Goal: Task Accomplishment & Management: Manage account settings

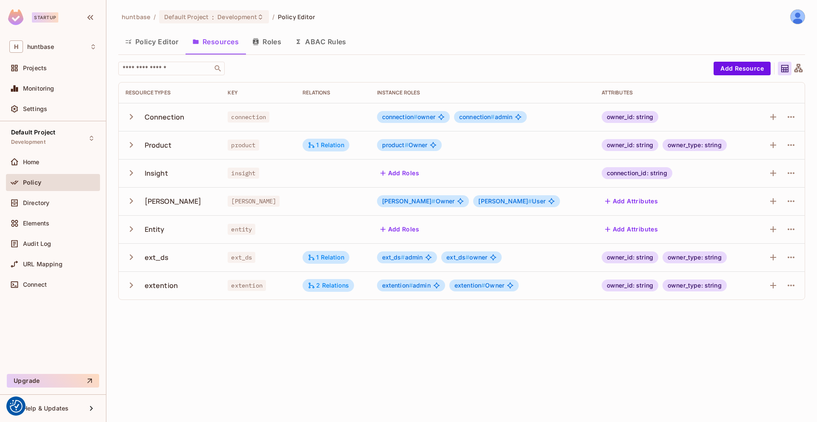
click at [152, 41] on button "Policy Editor" at bounding box center [151, 41] width 67 height 21
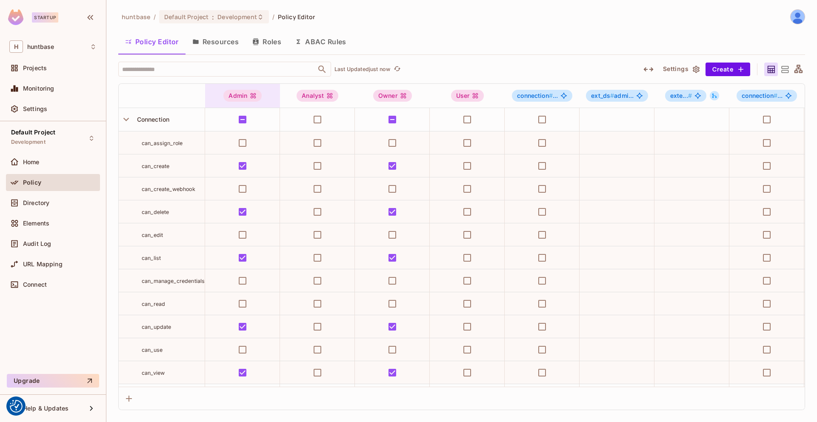
click at [243, 95] on div "Admin" at bounding box center [243, 96] width 38 height 12
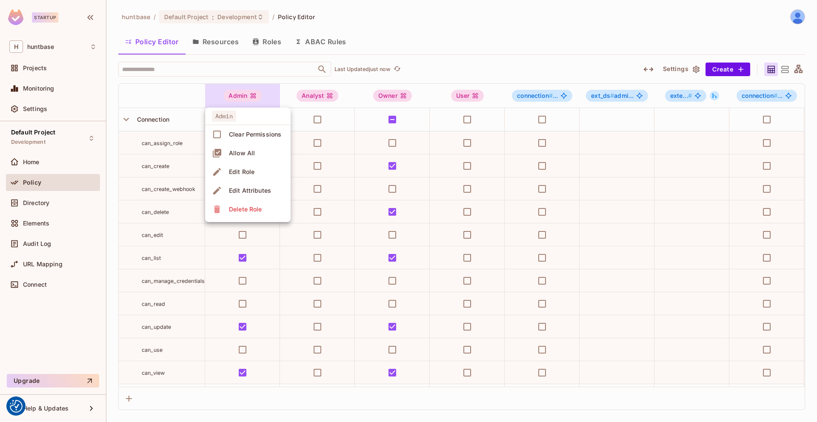
click at [246, 169] on div "Edit Role" at bounding box center [242, 172] width 26 height 9
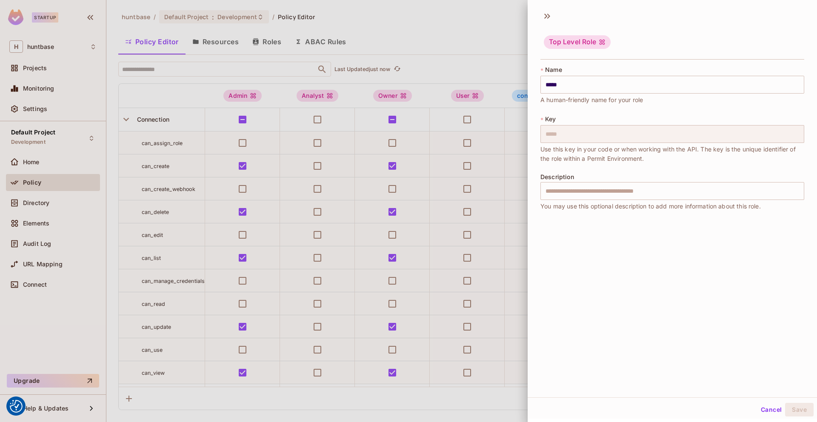
scroll to position [1, 0]
click at [475, 14] on div at bounding box center [408, 211] width 817 height 422
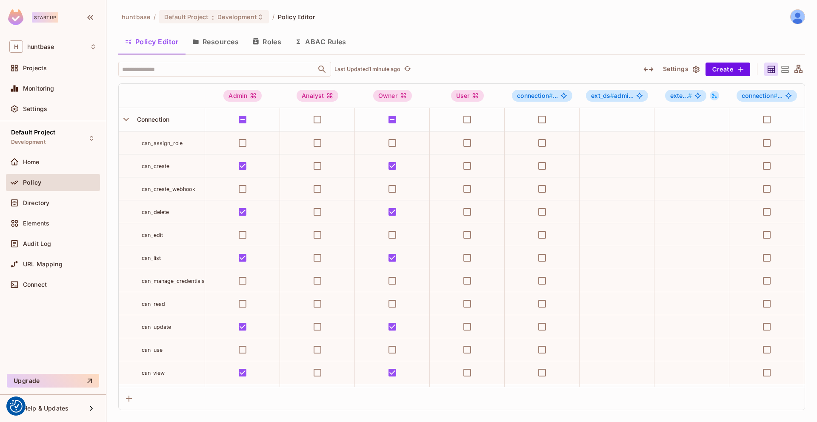
click at [224, 32] on button "Resources" at bounding box center [216, 41] width 60 height 21
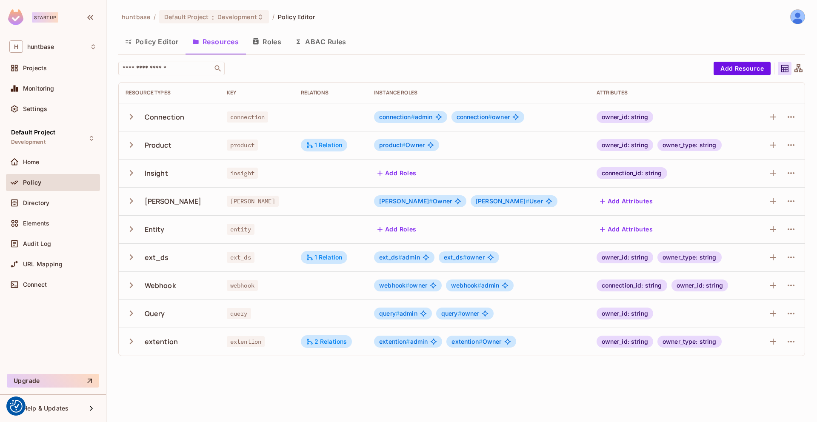
click at [132, 312] on icon "button" at bounding box center [131, 314] width 3 height 6
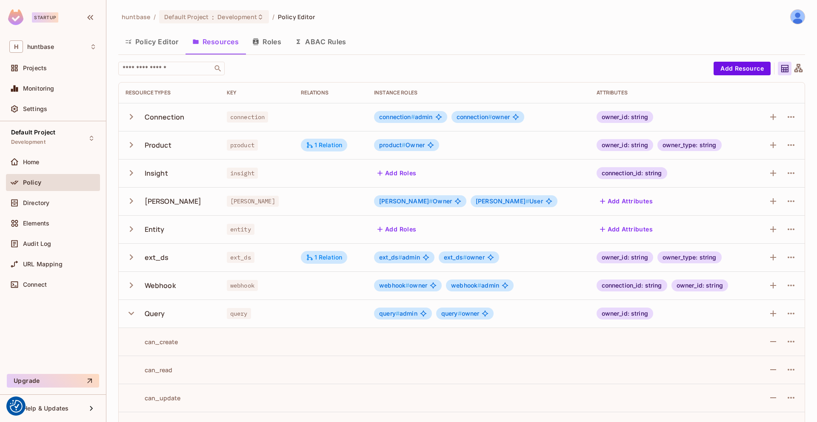
click at [155, 43] on button "Policy Editor" at bounding box center [151, 41] width 67 height 21
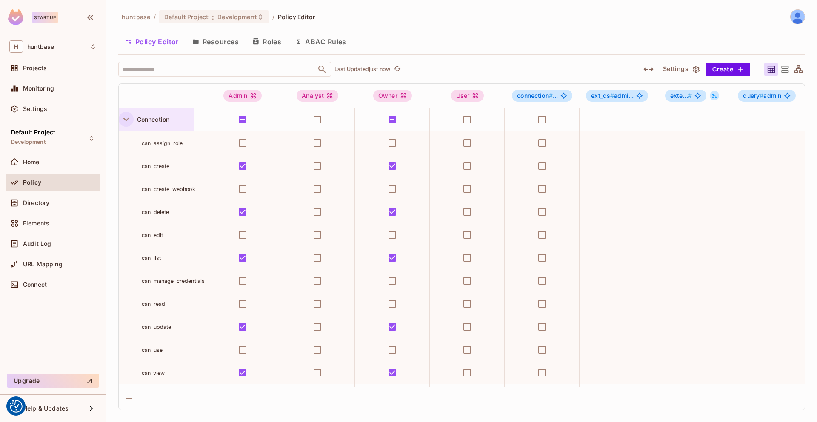
click at [132, 116] on button "button" at bounding box center [126, 119] width 15 height 15
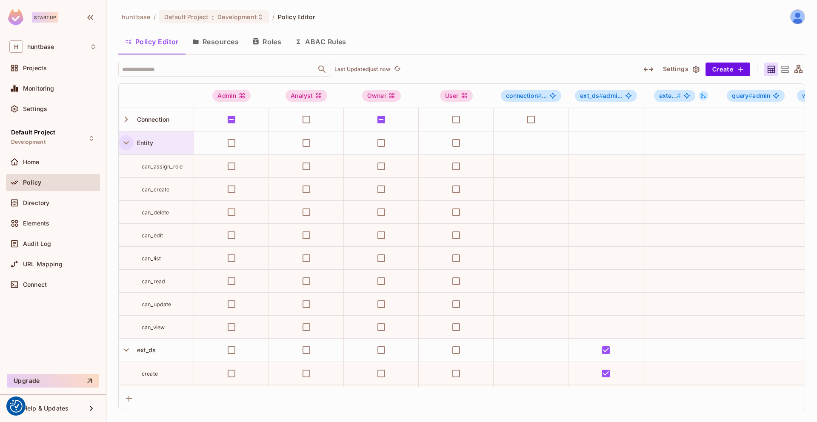
click at [128, 140] on icon "button" at bounding box center [125, 142] width 11 height 11
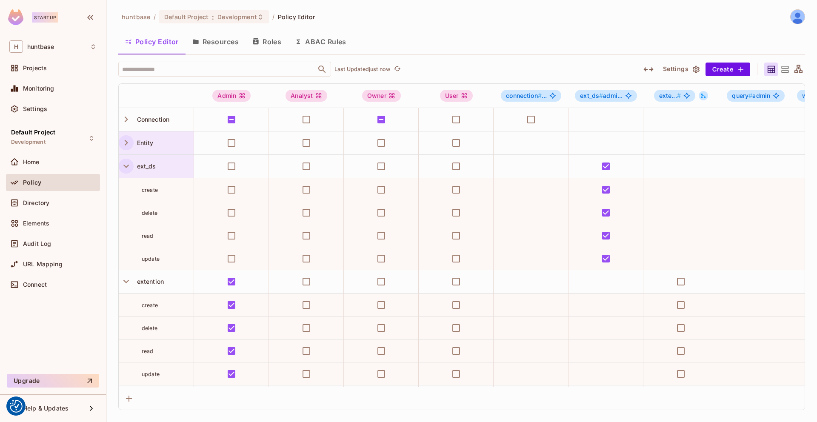
click at [127, 165] on icon "button" at bounding box center [125, 166] width 11 height 11
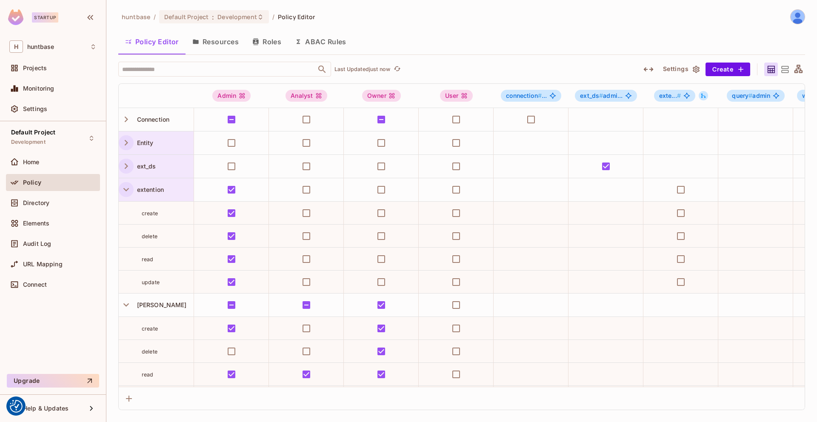
click at [128, 186] on icon "button" at bounding box center [125, 189] width 11 height 11
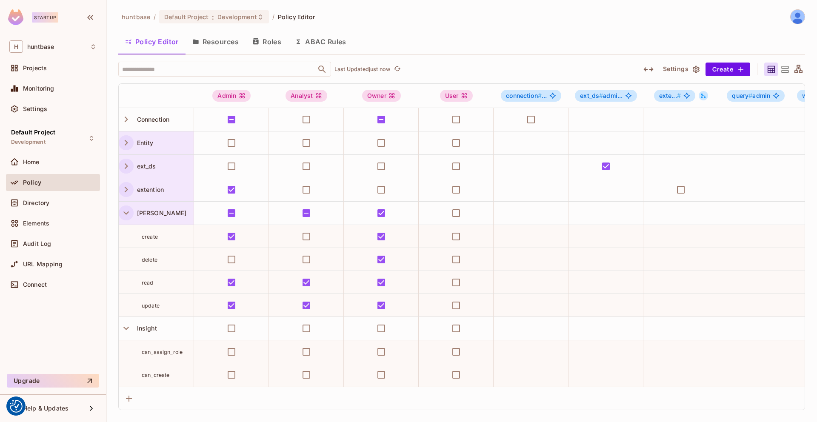
click at [124, 215] on icon "button" at bounding box center [125, 212] width 11 height 11
click at [124, 238] on icon "button" at bounding box center [125, 236] width 11 height 11
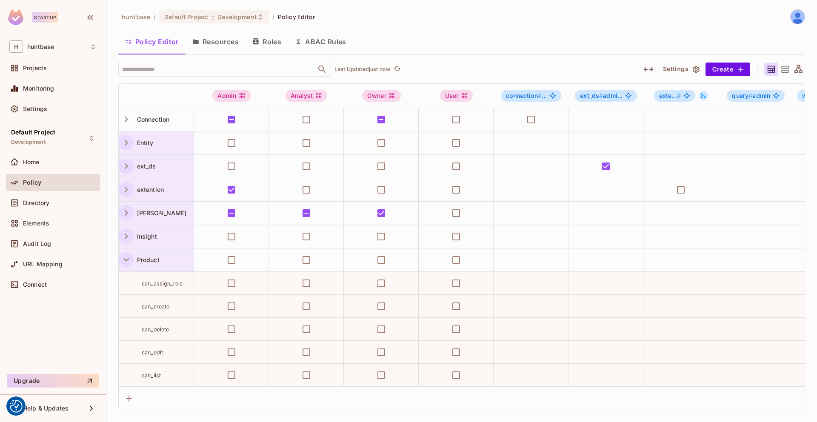
click at [123, 257] on icon "button" at bounding box center [125, 259] width 11 height 11
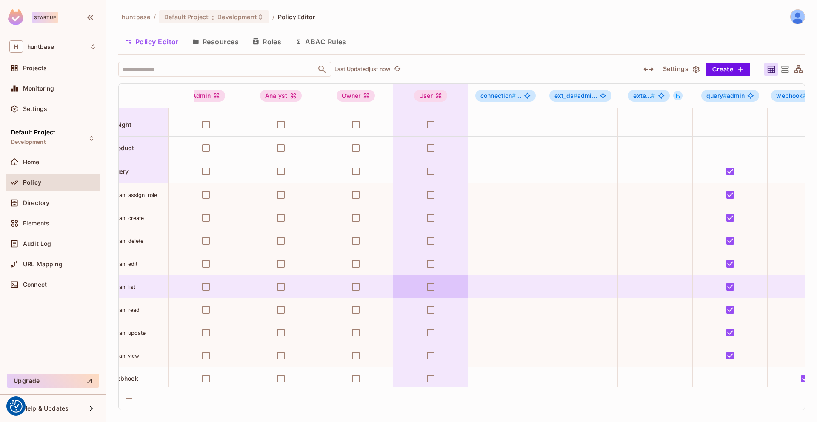
scroll to position [112, 0]
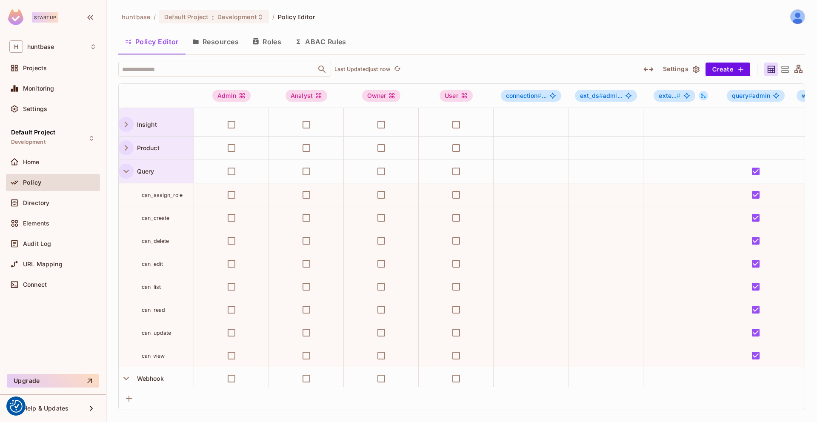
click at [126, 175] on icon "button" at bounding box center [125, 171] width 11 height 11
click at [125, 200] on icon "button" at bounding box center [125, 194] width 11 height 11
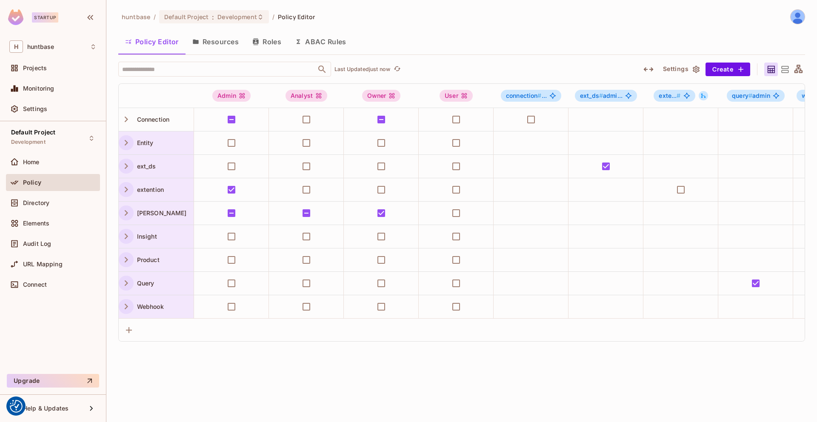
scroll to position [0, 0]
click at [224, 43] on button "Resources" at bounding box center [216, 41] width 60 height 21
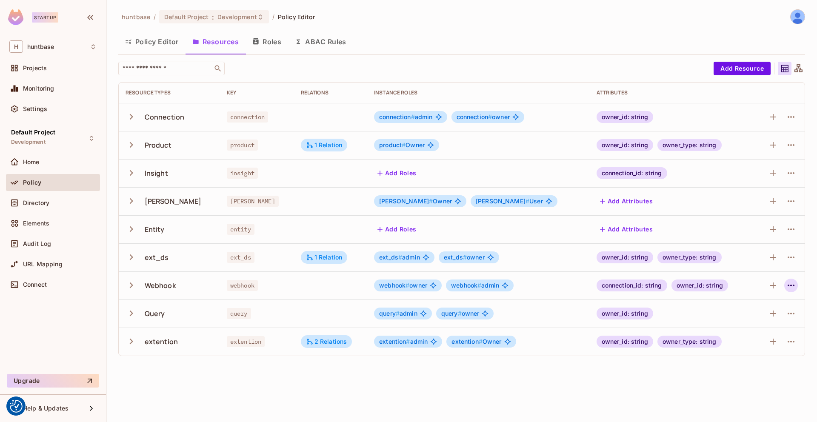
click at [789, 282] on icon "button" at bounding box center [791, 286] width 10 height 10
click at [757, 331] on span "Delete Resource" at bounding box center [758, 338] width 52 height 14
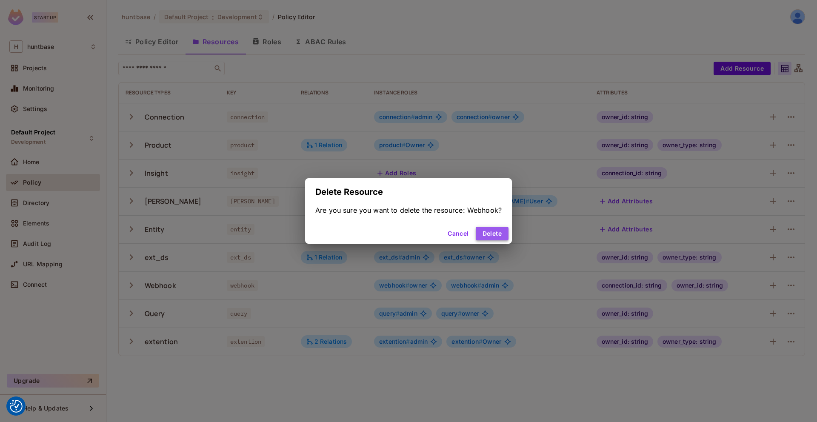
click at [487, 232] on button "Delete" at bounding box center [492, 234] width 33 height 14
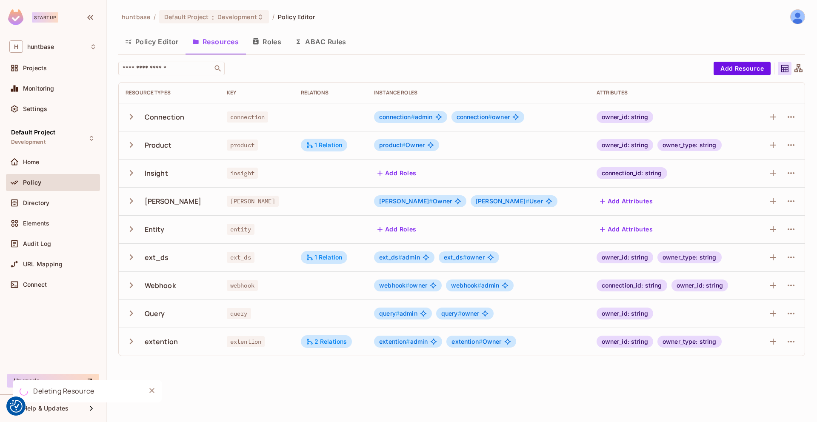
click at [804, 230] on td at bounding box center [779, 229] width 51 height 28
click at [793, 230] on icon "button" at bounding box center [791, 229] width 10 height 10
click at [755, 283] on div "Delete Resource" at bounding box center [757, 282] width 47 height 9
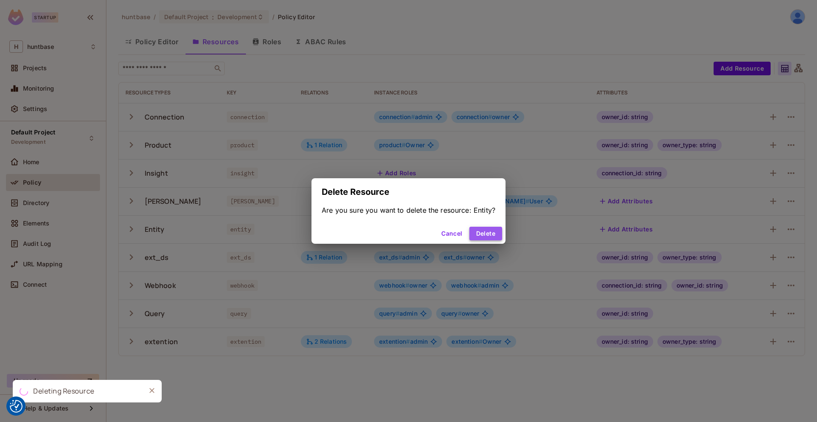
click at [484, 235] on button "Delete" at bounding box center [486, 234] width 33 height 14
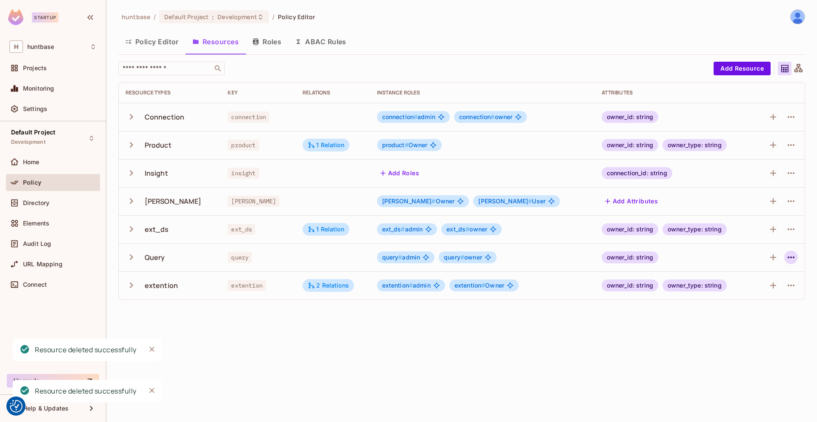
click at [792, 254] on icon "button" at bounding box center [791, 257] width 10 height 10
click at [741, 304] on span "Delete Resource" at bounding box center [758, 310] width 52 height 14
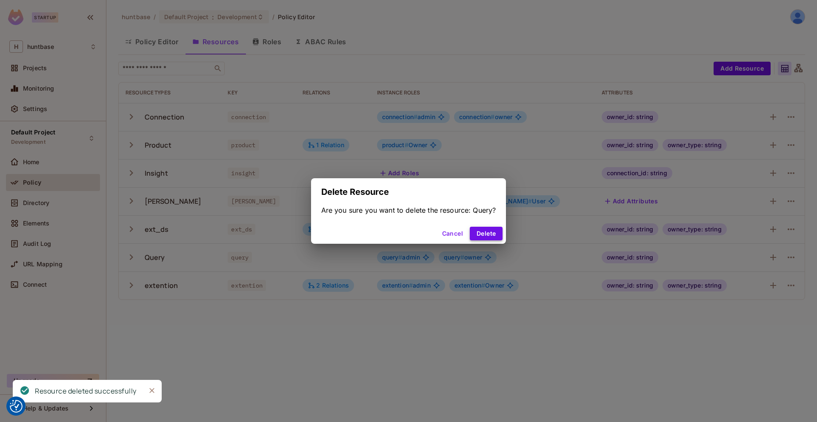
click at [484, 232] on button "Delete" at bounding box center [486, 234] width 33 height 14
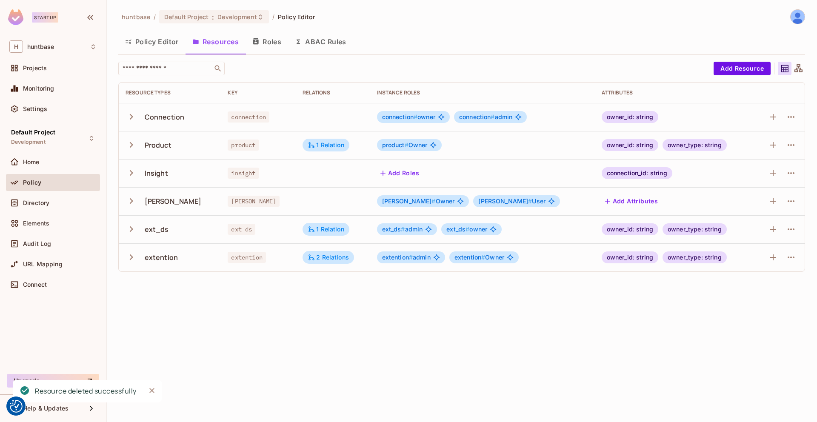
click at [149, 46] on button "Policy Editor" at bounding box center [151, 41] width 67 height 21
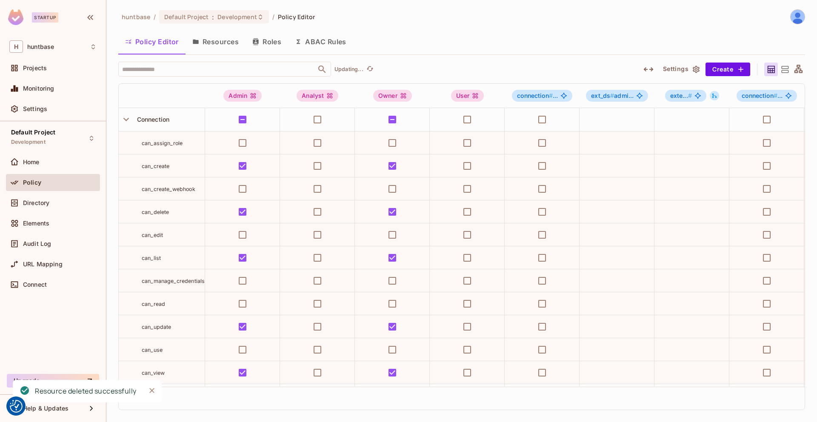
click at [208, 41] on button "Resources" at bounding box center [216, 41] width 60 height 21
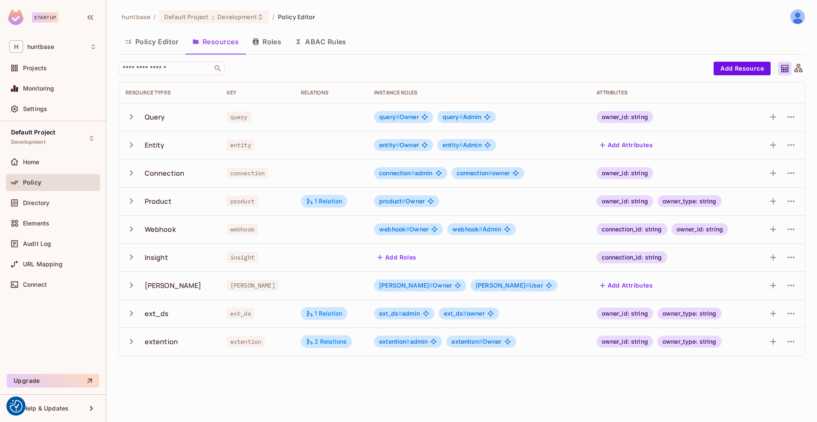
click at [129, 233] on icon "button" at bounding box center [131, 229] width 11 height 11
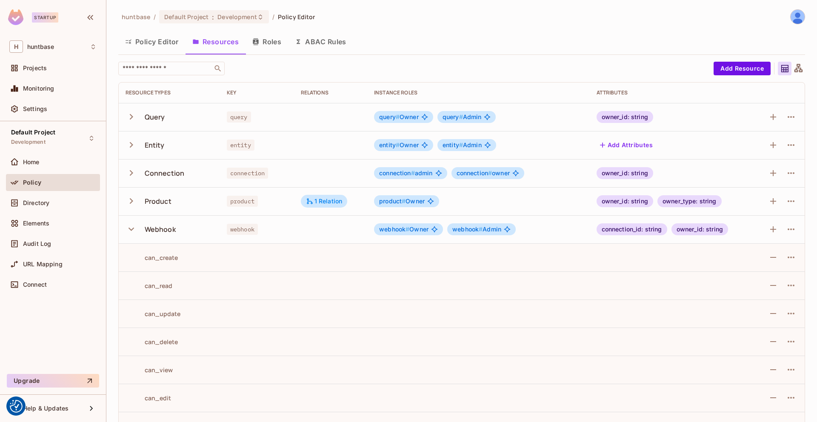
click at [143, 36] on button "Policy Editor" at bounding box center [151, 41] width 67 height 21
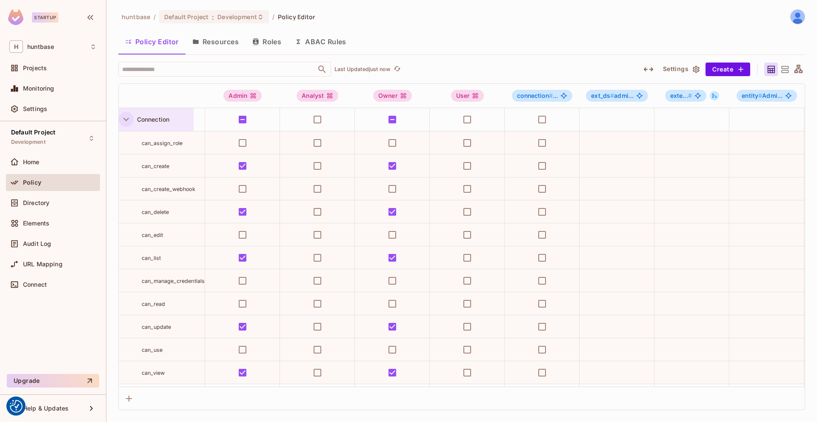
click at [128, 119] on icon "button" at bounding box center [126, 119] width 6 height 3
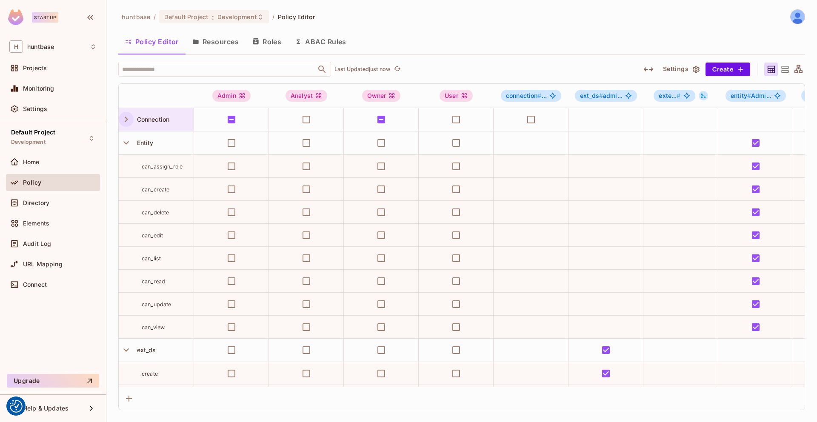
click at [128, 119] on icon "button" at bounding box center [125, 119] width 11 height 11
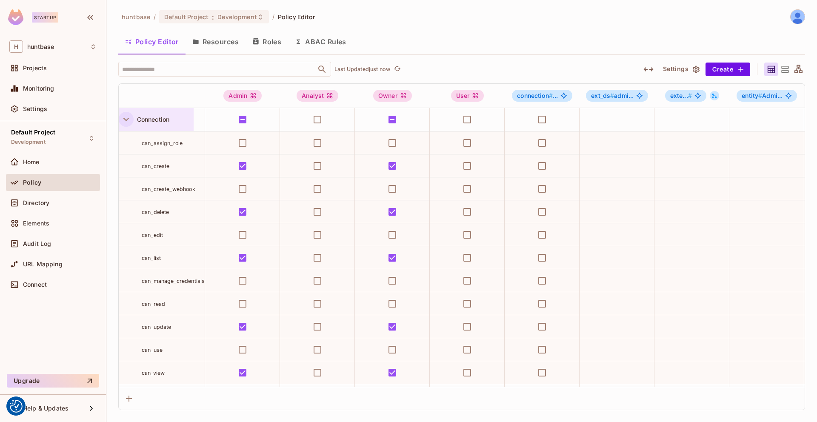
click at [230, 47] on button "Resources" at bounding box center [216, 41] width 60 height 21
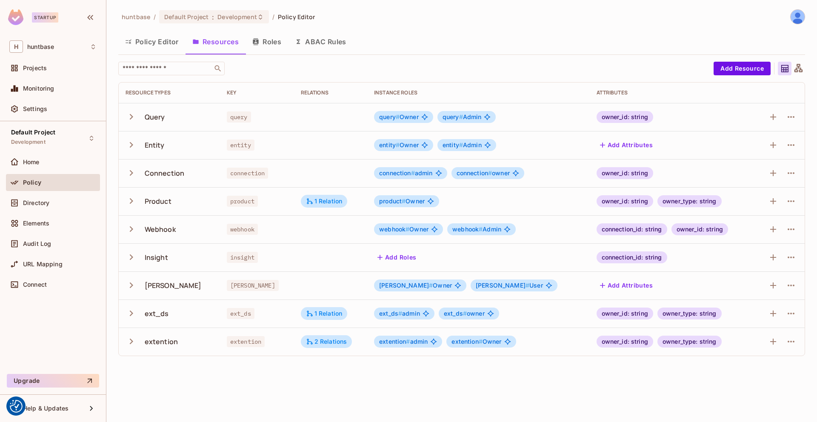
click at [163, 40] on button "Policy Editor" at bounding box center [151, 41] width 67 height 21
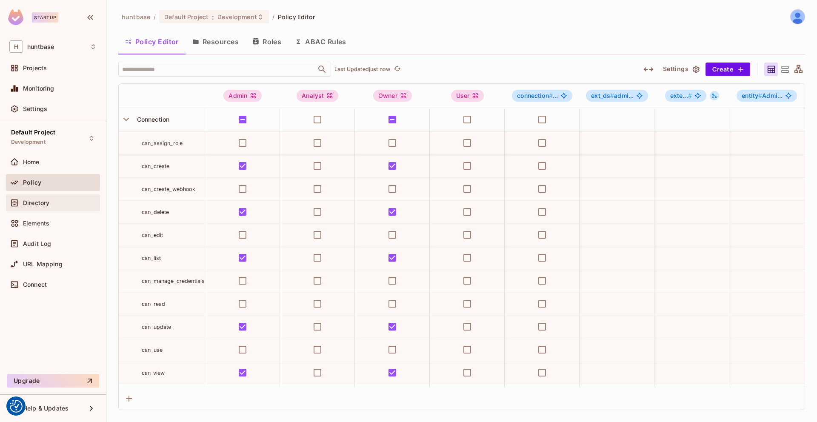
click at [63, 206] on div "Directory" at bounding box center [60, 203] width 74 height 7
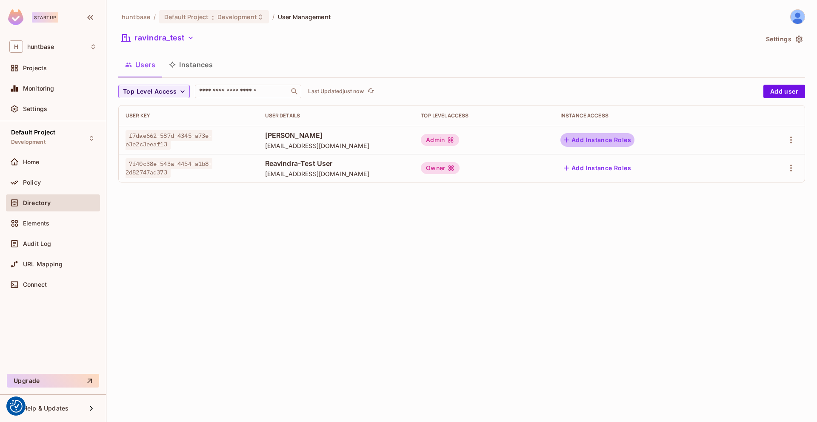
click at [617, 141] on button "Add Instance Roles" at bounding box center [598, 140] width 74 height 14
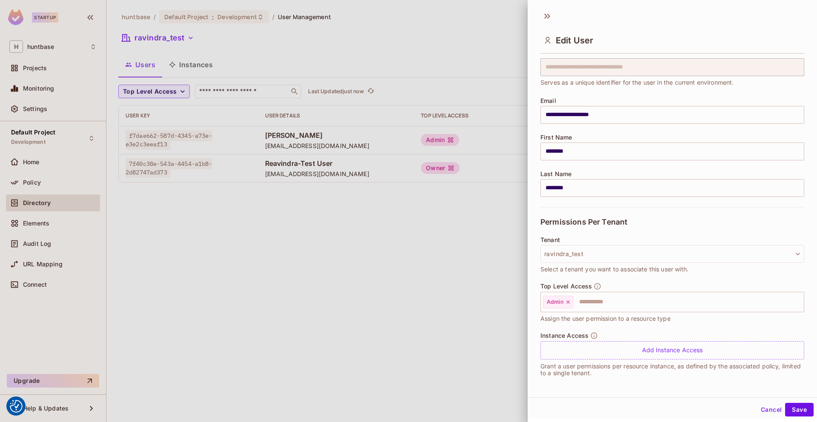
scroll to position [1, 0]
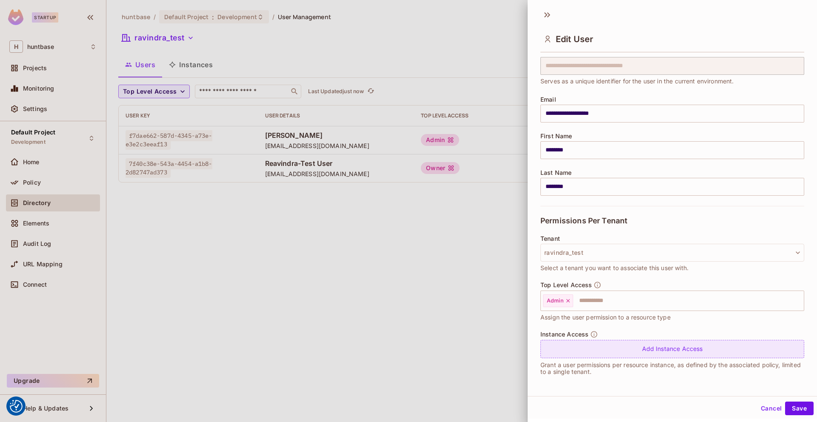
click at [616, 353] on div "Add Instance Access" at bounding box center [673, 349] width 264 height 18
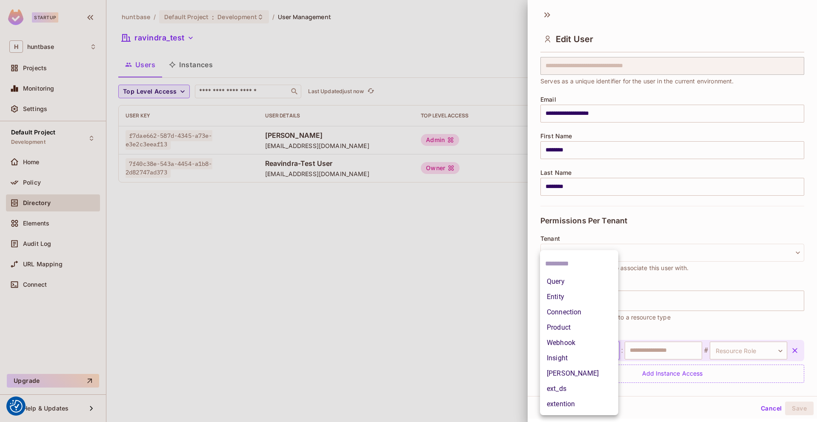
click at [600, 349] on body "We use cookies to enhance your browsing experience, serve personalized ads or c…" at bounding box center [408, 211] width 817 height 422
click at [771, 411] on div at bounding box center [408, 211] width 817 height 422
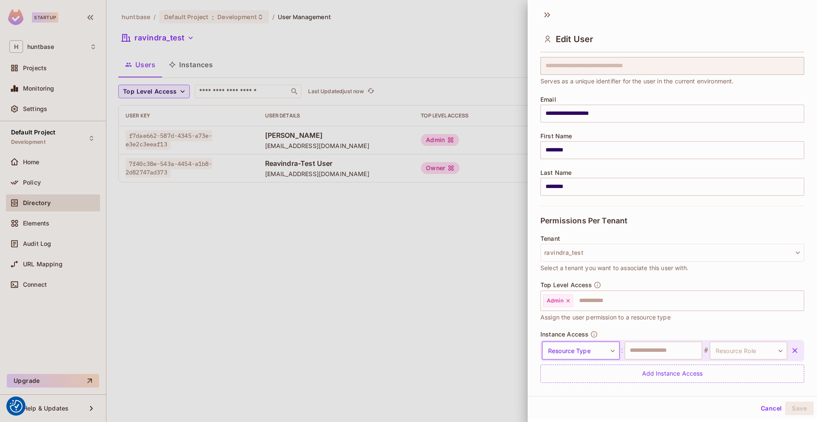
click at [769, 408] on button "Cancel" at bounding box center [772, 409] width 28 height 14
